Goal: Find specific page/section

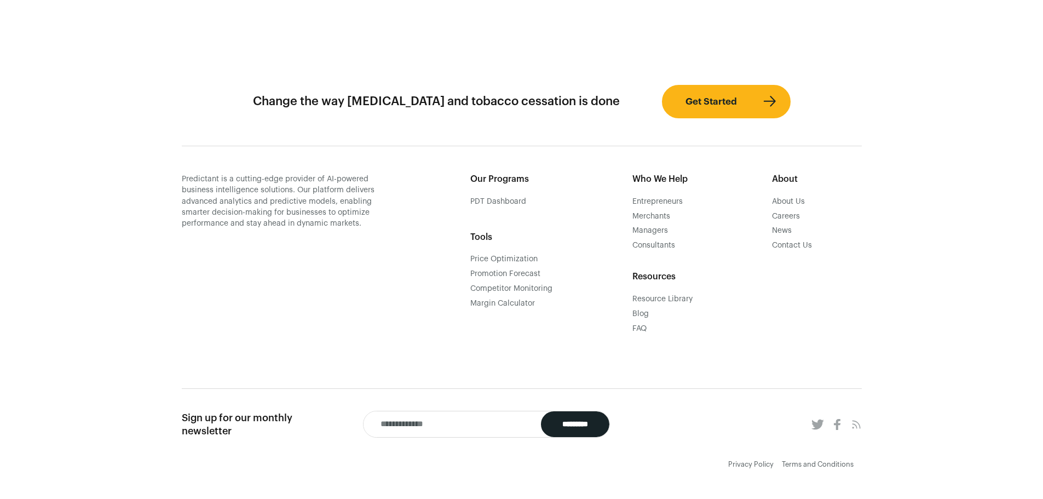
scroll to position [932, 0]
click at [759, 468] on div "Privacy Policy" at bounding box center [750, 464] width 45 height 10
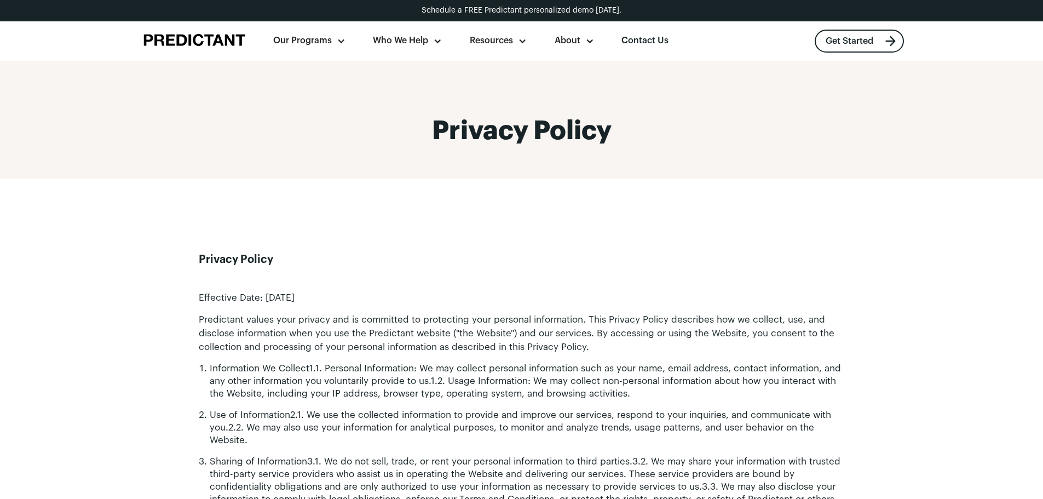
scroll to position [932, 0]
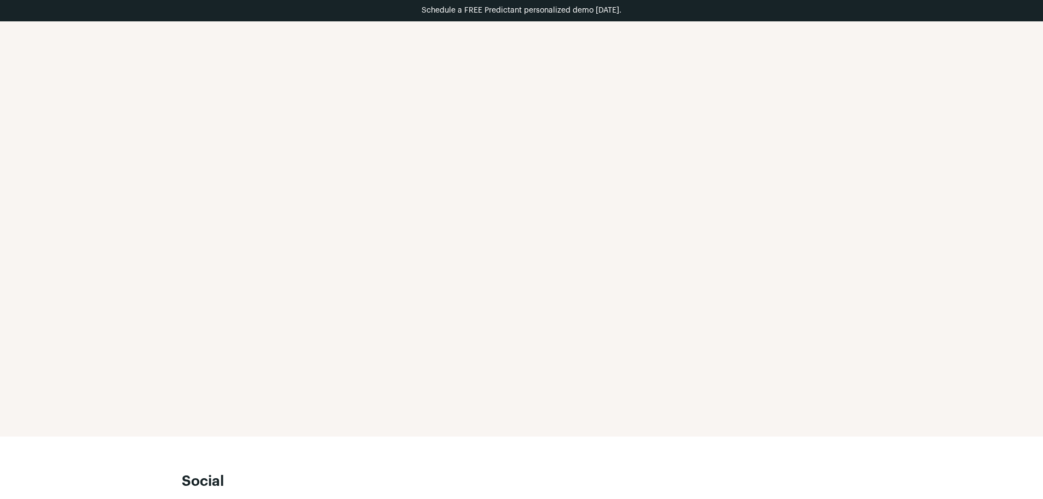
scroll to position [623, 0]
